Goal: Task Accomplishment & Management: Use online tool/utility

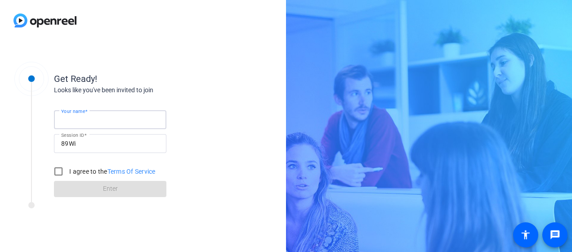
click at [135, 118] on input "Your name" at bounding box center [110, 119] width 98 height 11
type input "[PERSON_NAME]"
click at [63, 171] on input "I agree to the Terms Of Service" at bounding box center [58, 171] width 18 height 18
checkbox input "true"
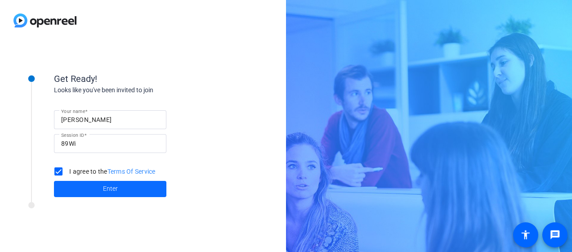
click at [120, 193] on span at bounding box center [110, 189] width 112 height 22
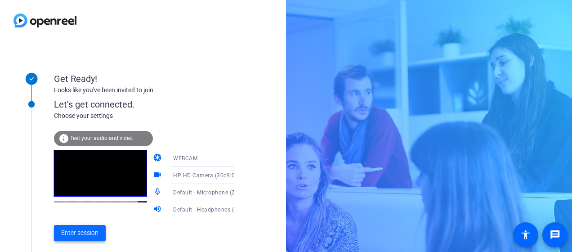
click at [84, 233] on span "Enter session" at bounding box center [79, 232] width 37 height 9
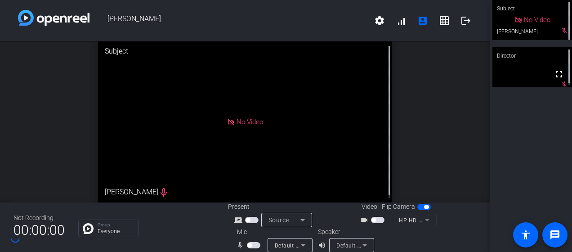
click at [372, 218] on span "button" at bounding box center [374, 220] width 4 height 4
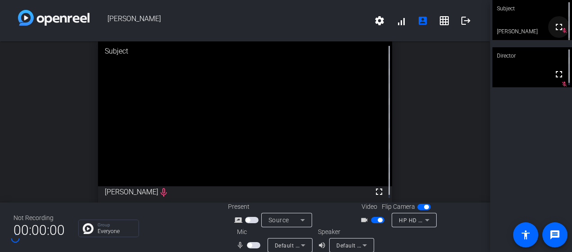
click at [560, 32] on mat-icon "fullscreen" at bounding box center [559, 27] width 11 height 11
